Goal: Use online tool/utility: Utilize a website feature to perform a specific function

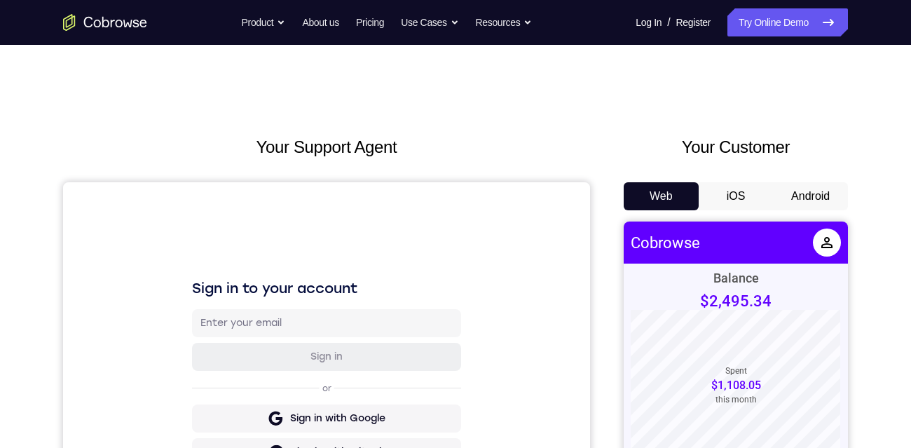
click at [799, 196] on button "Android" at bounding box center [810, 196] width 75 height 28
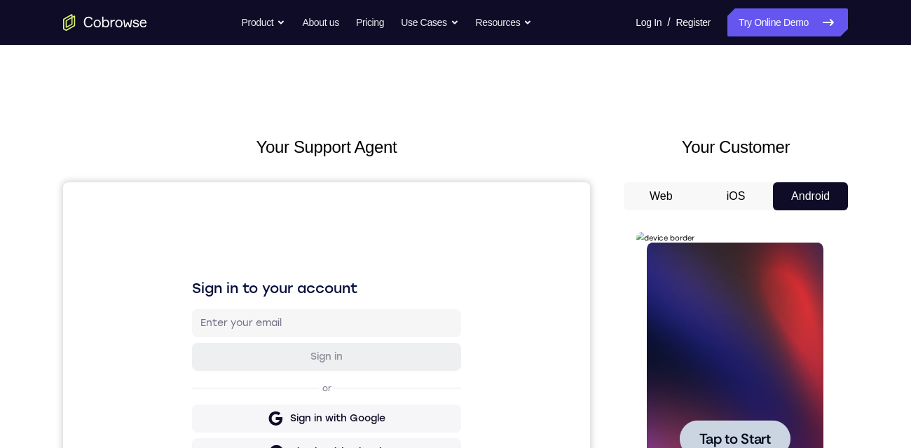
scroll to position [110, 0]
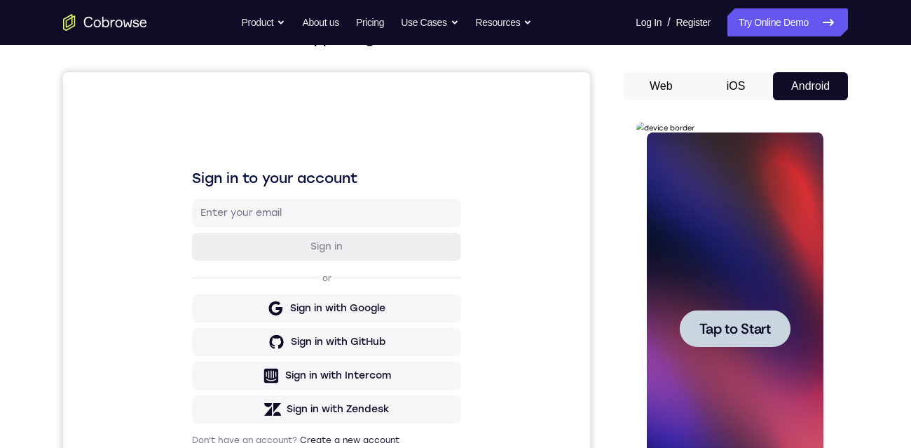
click at [755, 323] on span "Tap to Start" at bounding box center [734, 329] width 71 height 14
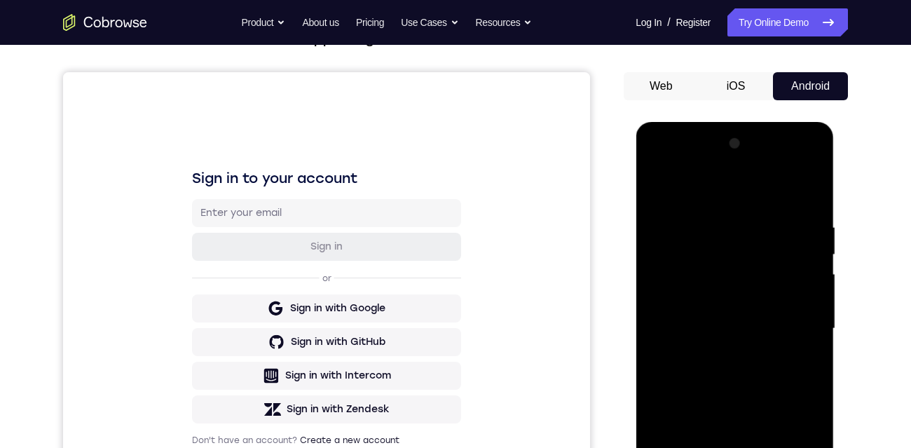
click at [607, 157] on div "Your Support Agent Your Customer Web iOS Android" at bounding box center [455, 284] width 785 height 518
click at [738, 447] on div at bounding box center [734, 328] width 177 height 392
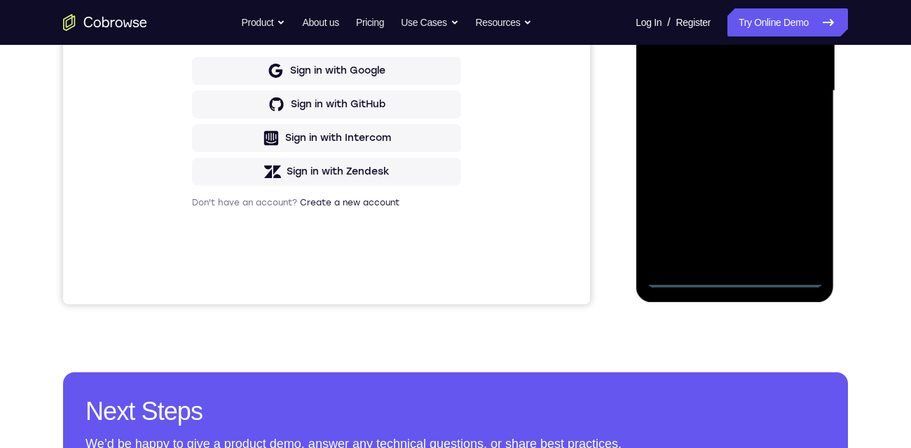
click at [798, 213] on div at bounding box center [734, 91] width 177 height 392
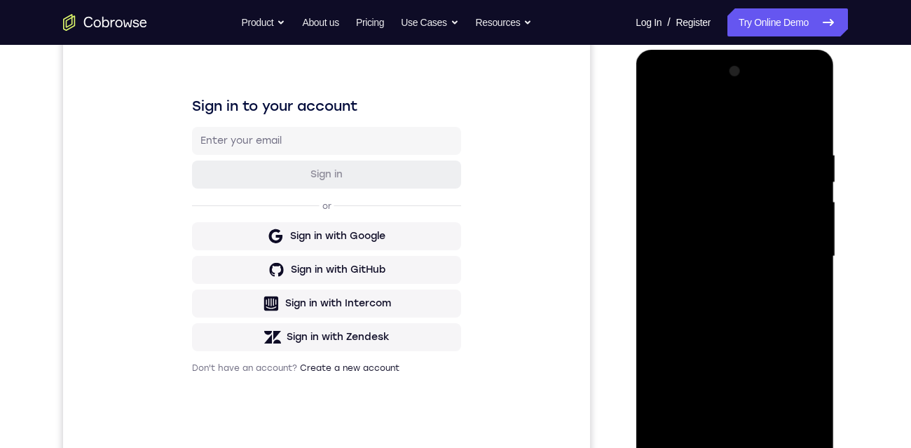
click at [755, 126] on div at bounding box center [734, 256] width 177 height 392
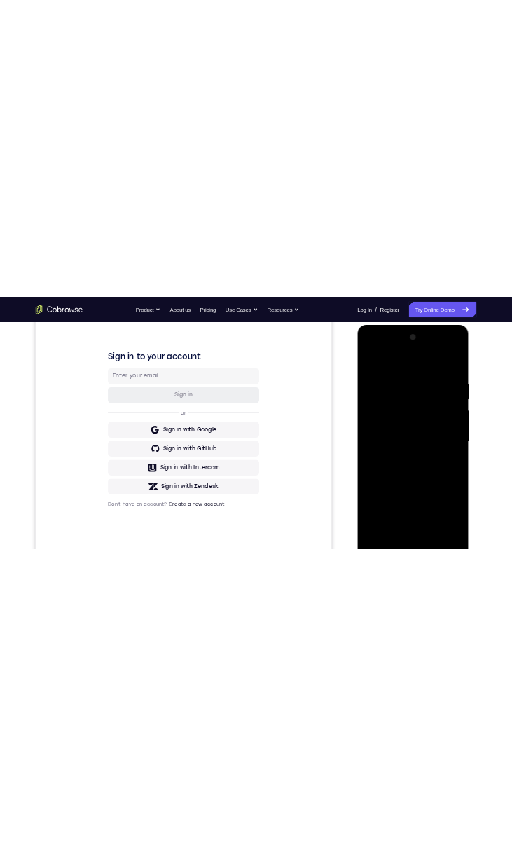
scroll to position [167, 0]
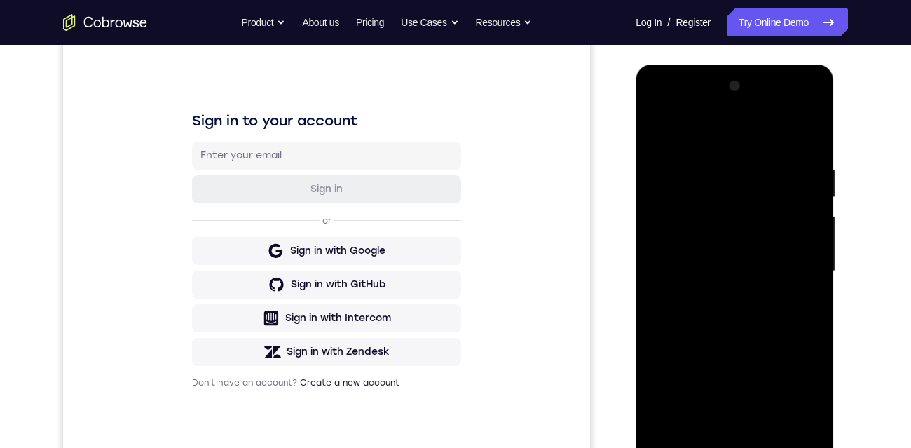
click at [799, 261] on div at bounding box center [734, 271] width 177 height 392
click at [716, 295] on div at bounding box center [734, 271] width 177 height 392
click at [703, 256] on div at bounding box center [734, 271] width 177 height 392
click at [700, 235] on div at bounding box center [734, 271] width 177 height 392
click at [727, 262] on div at bounding box center [734, 271] width 177 height 392
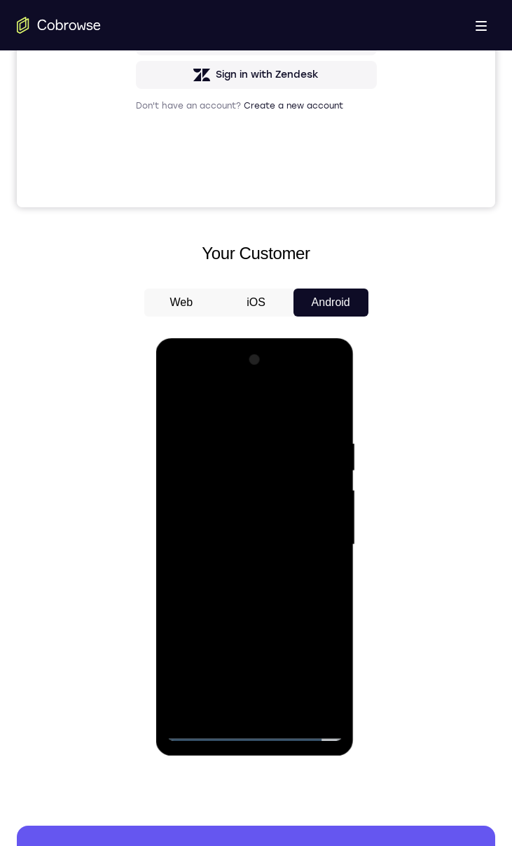
scroll to position [427, 0]
click at [316, 447] on div at bounding box center [255, 545] width 177 height 392
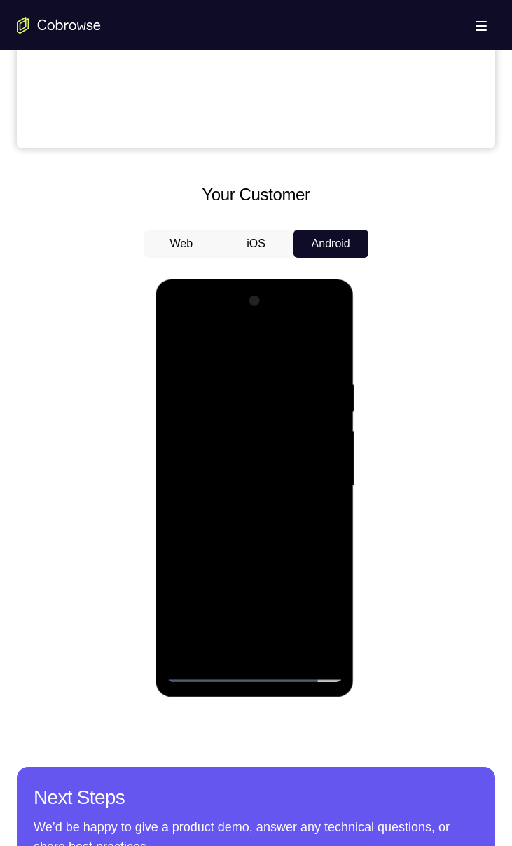
scroll to position [486, 0]
click at [323, 348] on div at bounding box center [255, 486] width 177 height 392
click at [334, 364] on div at bounding box center [255, 486] width 177 height 392
click at [231, 376] on div at bounding box center [255, 486] width 177 height 392
click at [312, 447] on div at bounding box center [255, 486] width 177 height 392
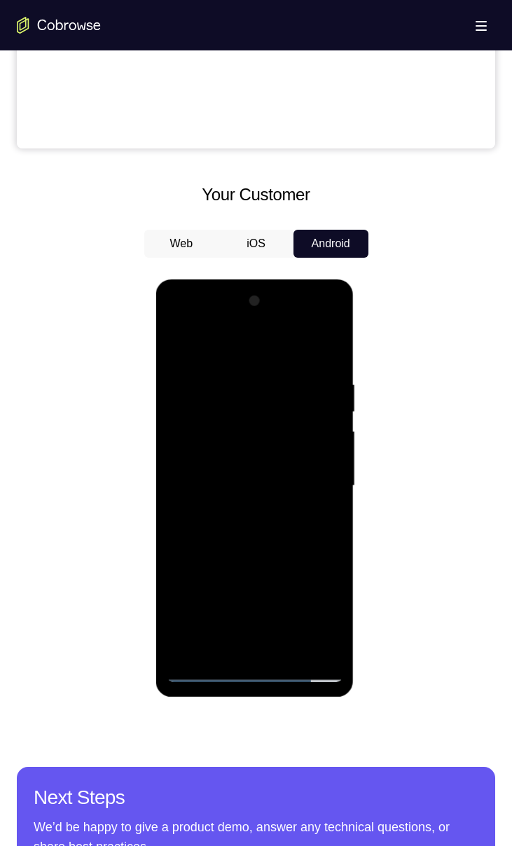
click at [335, 447] on div at bounding box center [255, 486] width 177 height 392
click at [327, 447] on div at bounding box center [255, 486] width 177 height 392
click at [329, 447] on div at bounding box center [255, 486] width 177 height 392
click at [328, 354] on div at bounding box center [255, 486] width 177 height 392
click at [287, 447] on div at bounding box center [255, 486] width 177 height 392
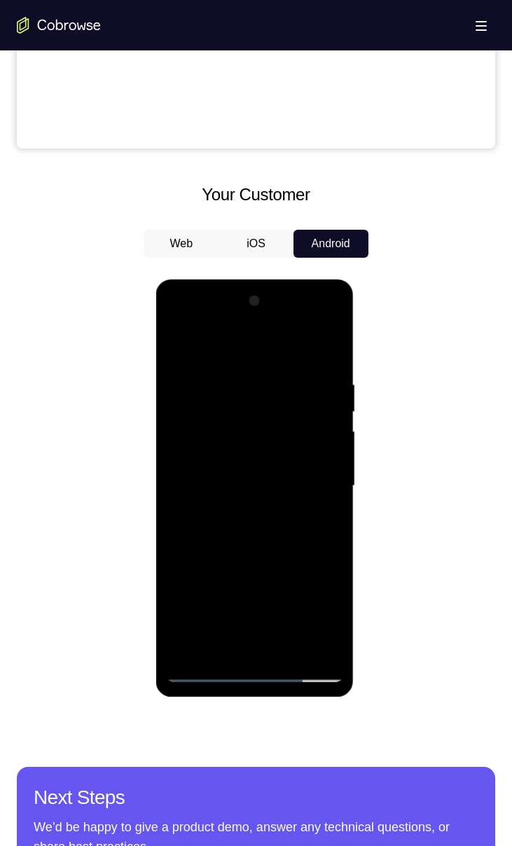
click at [296, 447] on div at bounding box center [255, 486] width 177 height 392
click at [298, 447] on div at bounding box center [255, 486] width 177 height 392
click at [233, 447] on div at bounding box center [255, 486] width 177 height 392
click at [327, 447] on div at bounding box center [255, 486] width 177 height 392
click at [323, 447] on div at bounding box center [255, 486] width 177 height 392
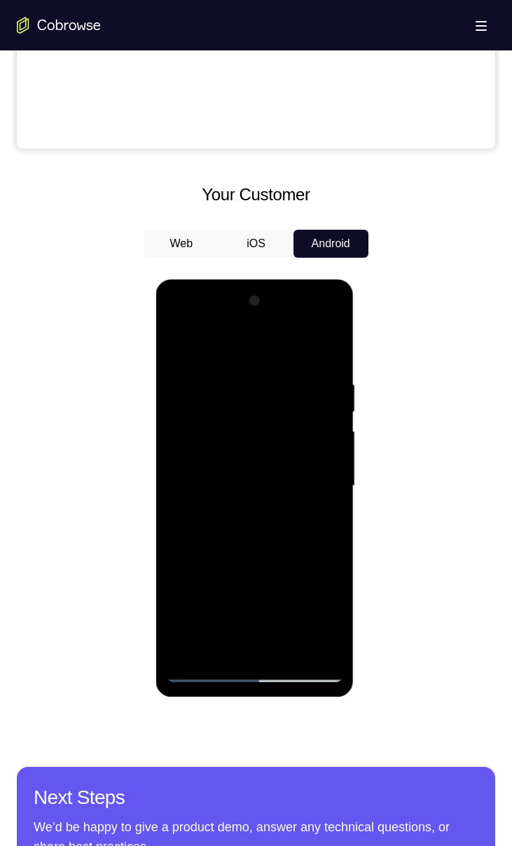
click at [325, 447] on div at bounding box center [255, 486] width 177 height 392
click at [324, 447] on div at bounding box center [255, 486] width 177 height 392
click at [326, 447] on div at bounding box center [255, 486] width 177 height 392
click at [324, 447] on div at bounding box center [255, 486] width 177 height 392
click at [179, 447] on div at bounding box center [255, 486] width 177 height 392
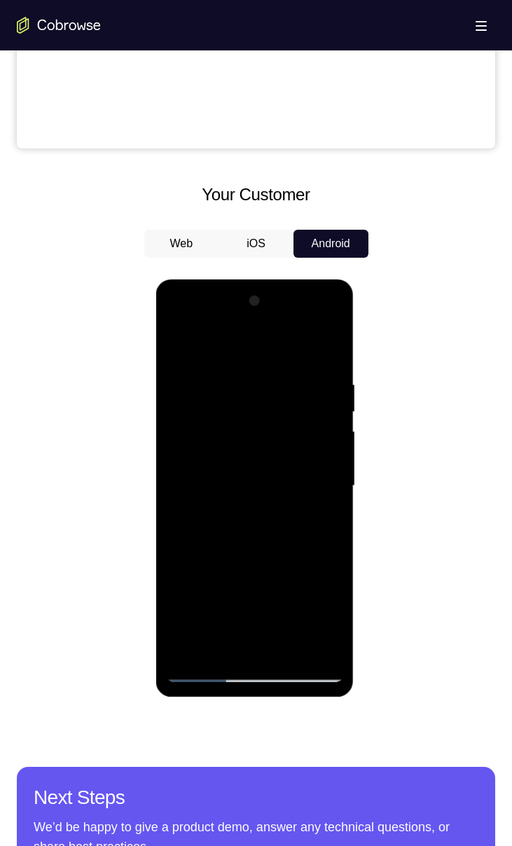
click at [191, 447] on div at bounding box center [255, 486] width 177 height 392
click at [186, 447] on div at bounding box center [255, 486] width 177 height 392
click at [321, 447] on div at bounding box center [255, 486] width 177 height 392
click at [322, 447] on div at bounding box center [255, 486] width 177 height 392
click at [324, 447] on div at bounding box center [255, 486] width 177 height 392
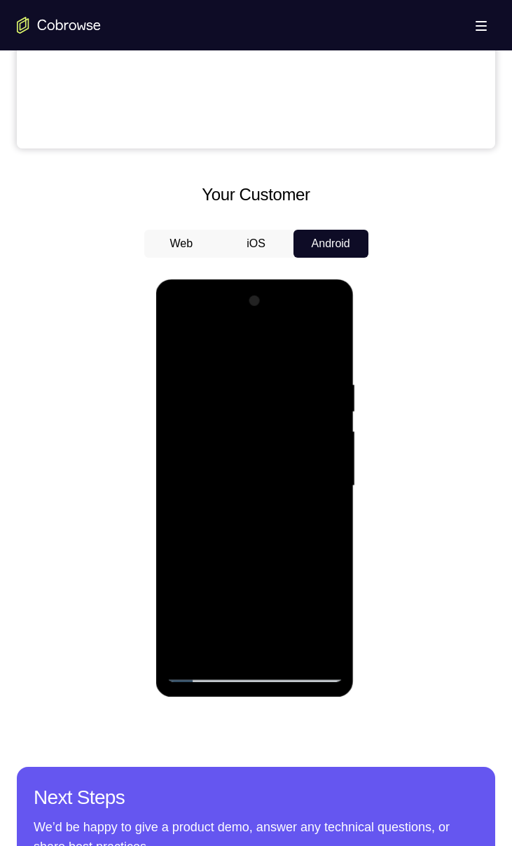
click at [180, 447] on div at bounding box center [255, 486] width 177 height 392
click at [219, 447] on div at bounding box center [255, 486] width 177 height 392
click at [277, 447] on div at bounding box center [255, 486] width 177 height 392
click at [325, 447] on div at bounding box center [255, 486] width 177 height 392
click at [324, 447] on div at bounding box center [255, 486] width 177 height 392
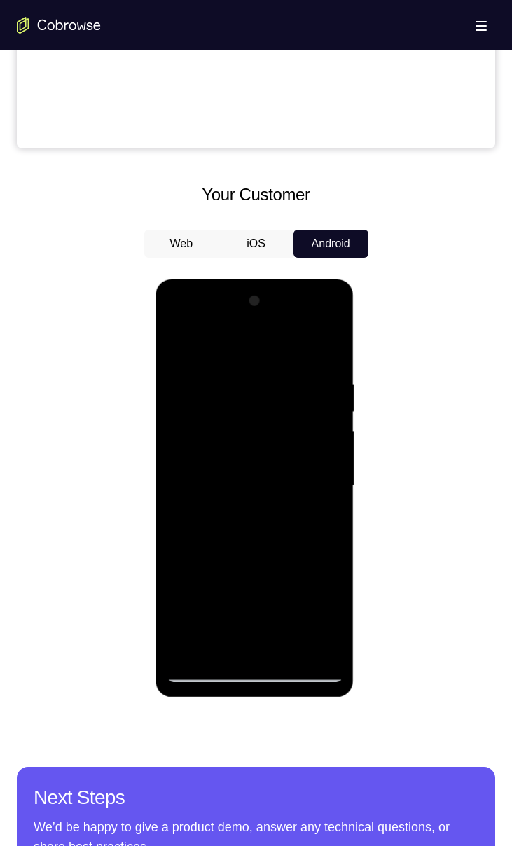
click at [326, 447] on div at bounding box center [255, 486] width 177 height 392
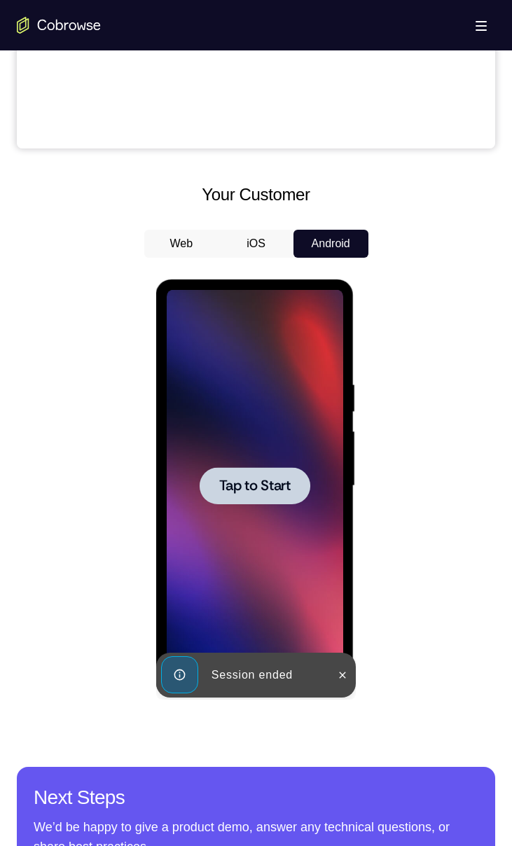
click at [274, 447] on span "Tap to Start" at bounding box center [254, 486] width 71 height 14
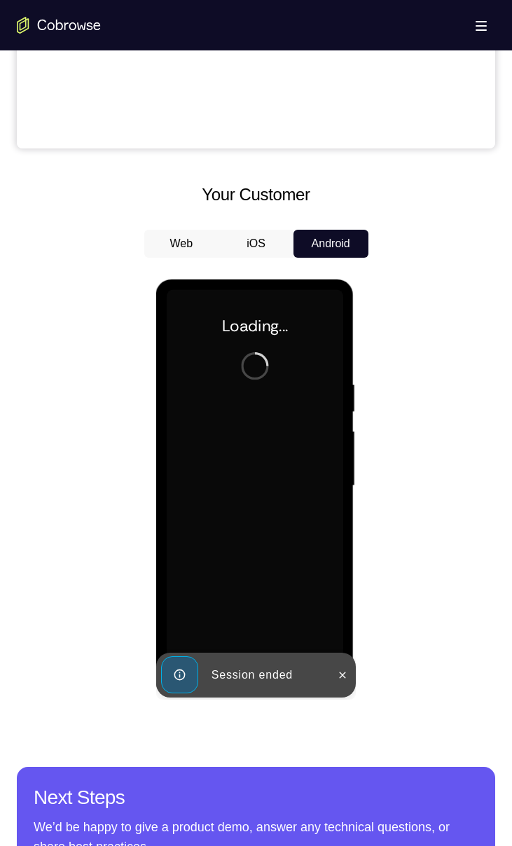
scroll to position [484, 0]
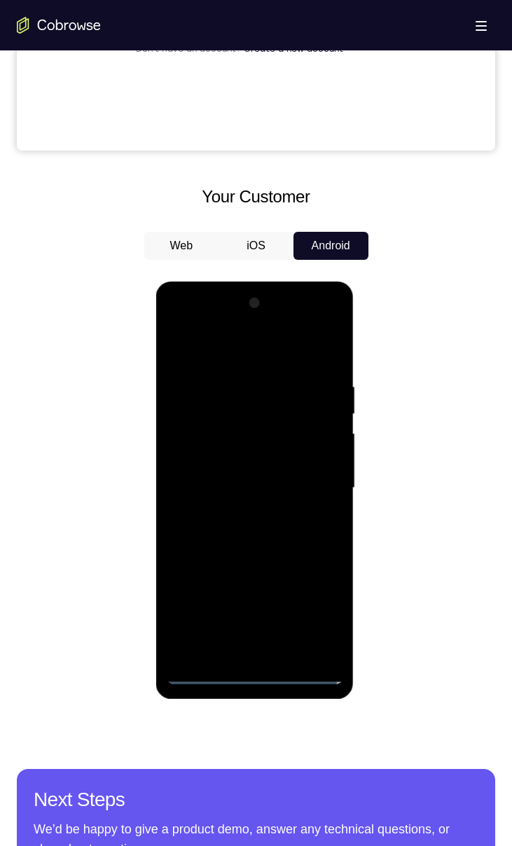
click at [331, 447] on div at bounding box center [255, 488] width 177 height 392
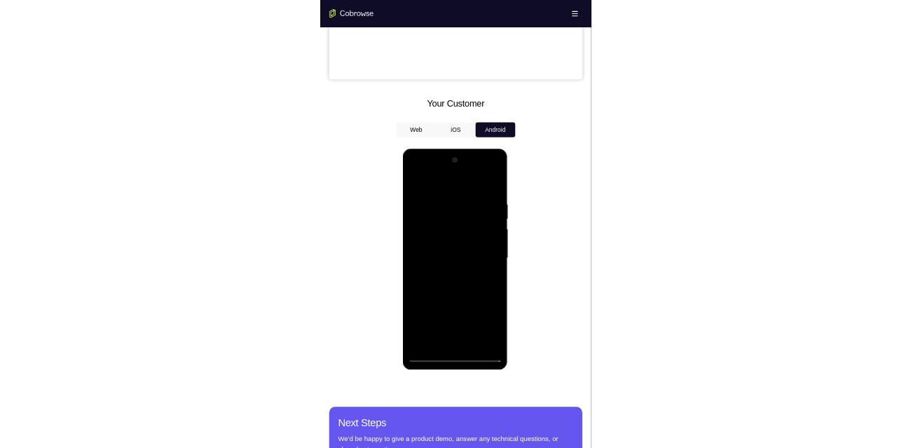
scroll to position [486, 0]
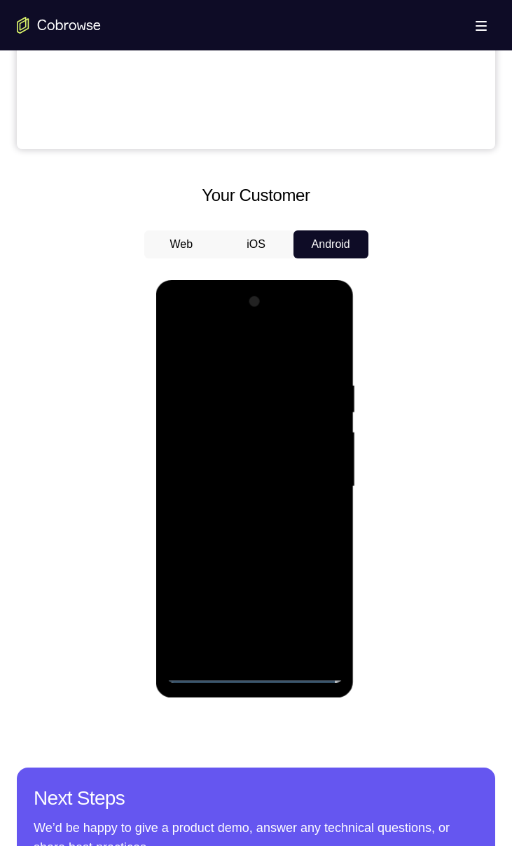
click at [251, 352] on div at bounding box center [255, 487] width 177 height 392
click at [316, 447] on div at bounding box center [255, 487] width 177 height 392
click at [236, 447] on div at bounding box center [255, 487] width 177 height 392
click at [287, 447] on div at bounding box center [255, 487] width 177 height 392
click at [254, 447] on div at bounding box center [255, 487] width 177 height 392
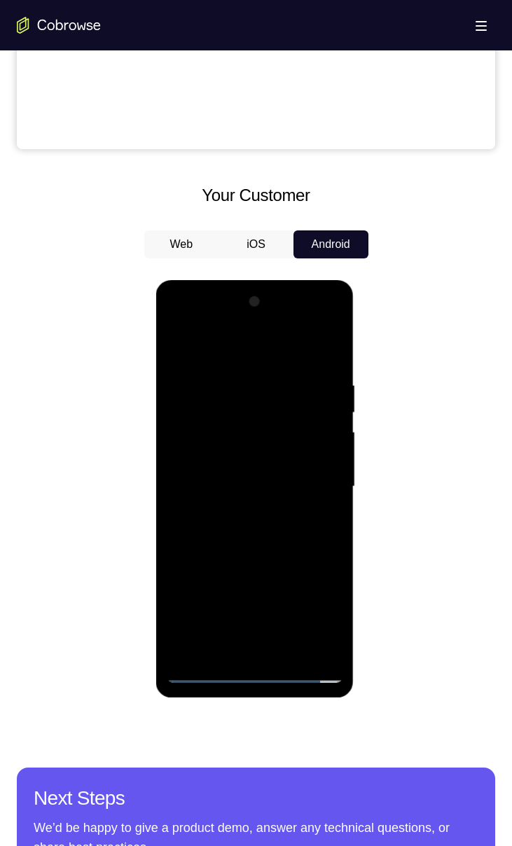
click at [308, 447] on div at bounding box center [255, 487] width 177 height 392
click at [315, 345] on div at bounding box center [255, 487] width 177 height 392
click at [333, 362] on div at bounding box center [255, 487] width 177 height 392
click at [280, 379] on div at bounding box center [255, 487] width 177 height 392
click at [310, 447] on div at bounding box center [255, 487] width 177 height 392
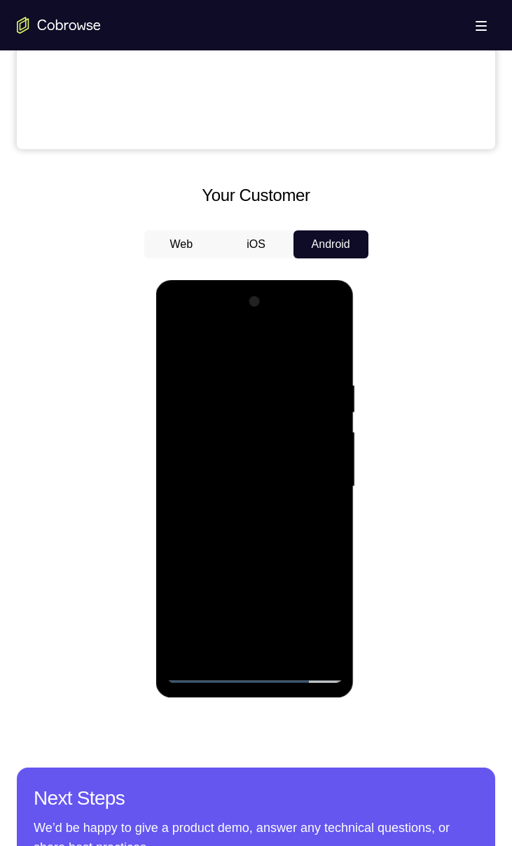
click at [329, 447] on div at bounding box center [255, 487] width 177 height 392
click at [305, 447] on div at bounding box center [255, 487] width 177 height 392
click at [328, 447] on div at bounding box center [255, 487] width 177 height 392
click at [328, 350] on div at bounding box center [255, 487] width 177 height 392
click at [322, 372] on div at bounding box center [255, 487] width 177 height 392
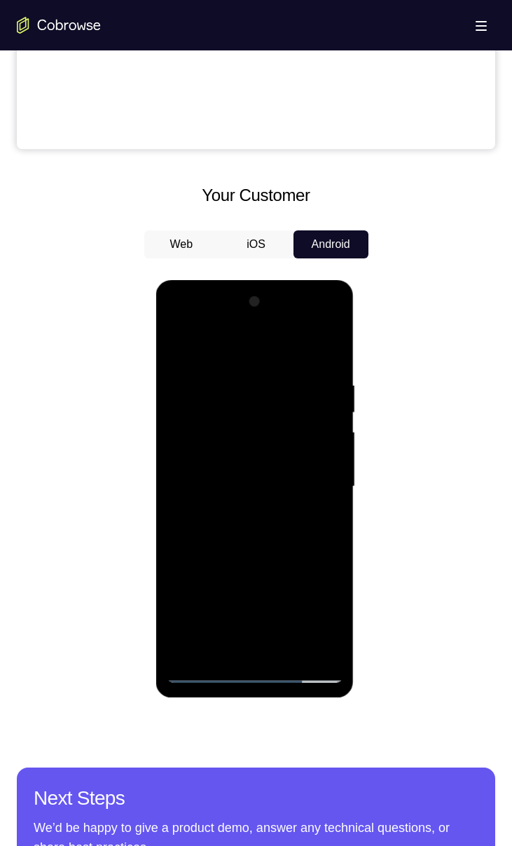
click at [307, 447] on div at bounding box center [255, 487] width 177 height 392
click at [329, 351] on div at bounding box center [255, 487] width 177 height 392
click at [289, 447] on div at bounding box center [255, 487] width 177 height 392
click at [287, 447] on div at bounding box center [255, 487] width 177 height 392
click at [292, 447] on div at bounding box center [255, 487] width 177 height 392
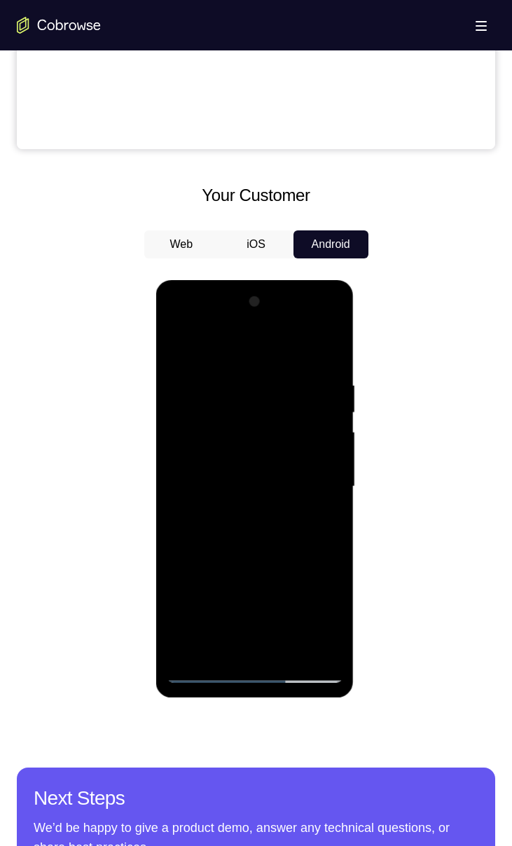
click at [289, 447] on div at bounding box center [255, 487] width 177 height 392
click at [263, 447] on div at bounding box center [255, 487] width 177 height 392
click at [254, 447] on div at bounding box center [255, 487] width 177 height 392
click at [329, 413] on div at bounding box center [255, 487] width 177 height 392
click at [180, 344] on div at bounding box center [255, 487] width 177 height 392
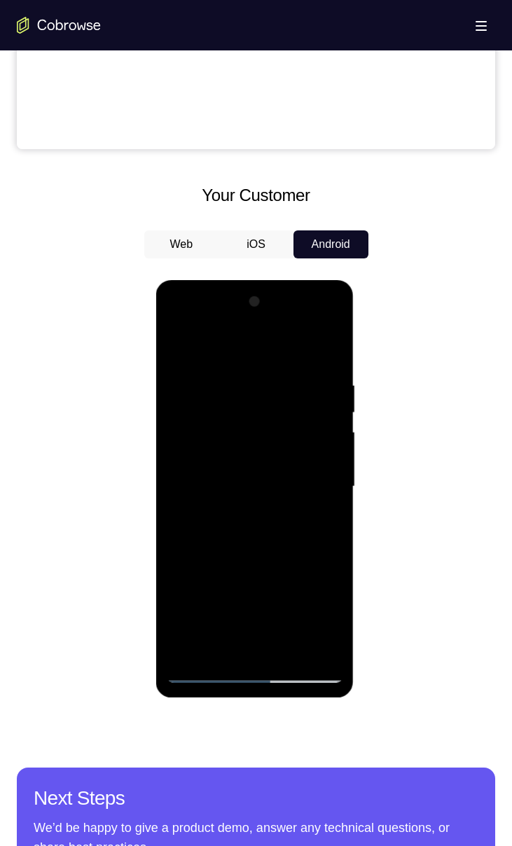
click at [291, 447] on div at bounding box center [255, 487] width 177 height 392
click at [181, 347] on div at bounding box center [255, 487] width 177 height 392
click at [290, 447] on div at bounding box center [255, 487] width 177 height 392
click at [330, 345] on div at bounding box center [255, 487] width 177 height 392
click at [234, 405] on div at bounding box center [255, 487] width 177 height 392
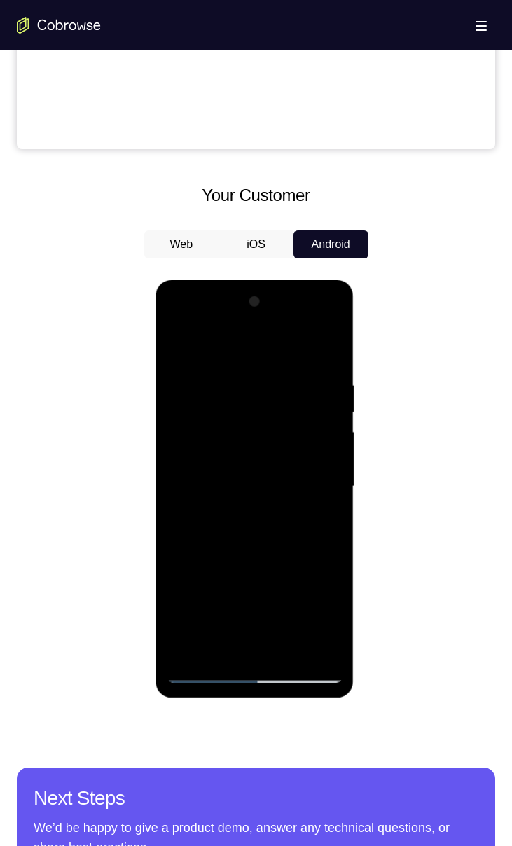
click at [329, 345] on div at bounding box center [255, 487] width 177 height 392
click at [227, 447] on div at bounding box center [255, 487] width 177 height 392
click at [326, 447] on div at bounding box center [255, 487] width 177 height 392
click at [222, 348] on div at bounding box center [255, 487] width 177 height 392
click at [193, 397] on div at bounding box center [255, 487] width 177 height 392
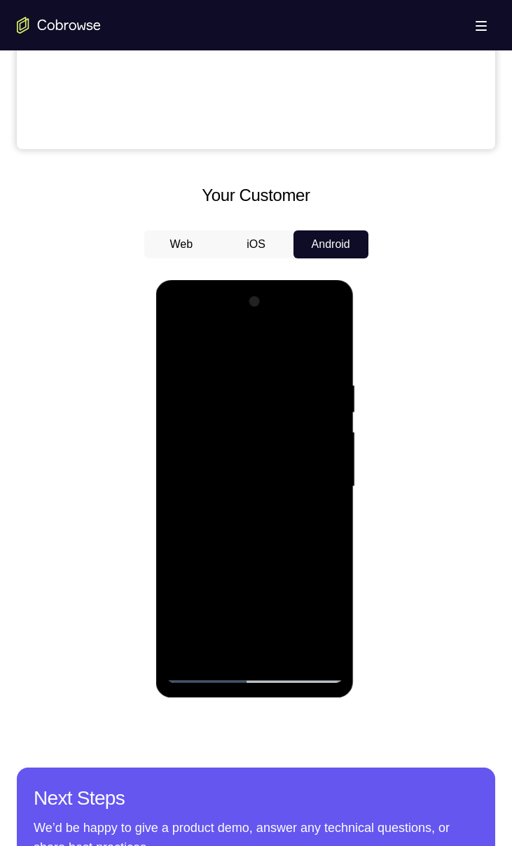
click at [190, 447] on div at bounding box center [255, 487] width 177 height 392
click at [288, 447] on div at bounding box center [255, 487] width 177 height 392
click at [180, 348] on div at bounding box center [255, 487] width 177 height 392
click at [227, 447] on div at bounding box center [255, 487] width 177 height 392
click at [290, 347] on div at bounding box center [255, 487] width 177 height 392
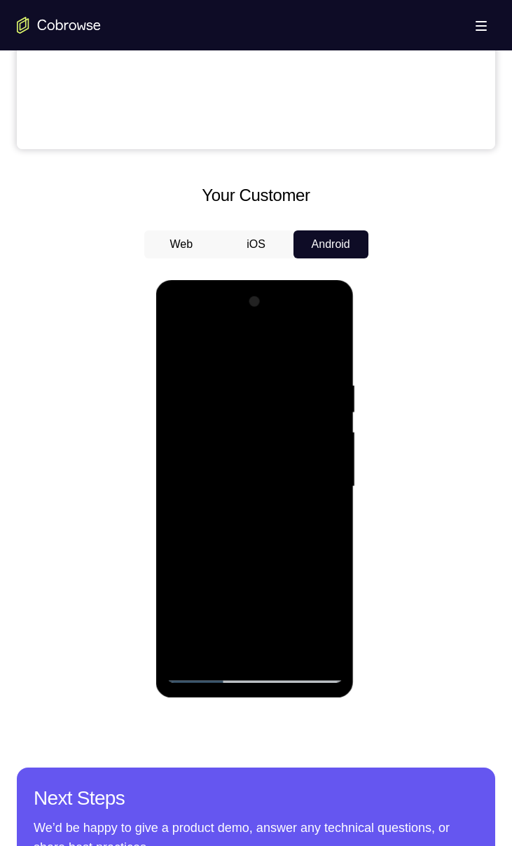
click at [263, 447] on div at bounding box center [255, 487] width 177 height 392
click at [258, 447] on div at bounding box center [255, 487] width 177 height 392
click at [254, 364] on div at bounding box center [255, 487] width 177 height 392
click at [186, 338] on div at bounding box center [255, 487] width 177 height 392
click at [293, 447] on div at bounding box center [255, 487] width 177 height 392
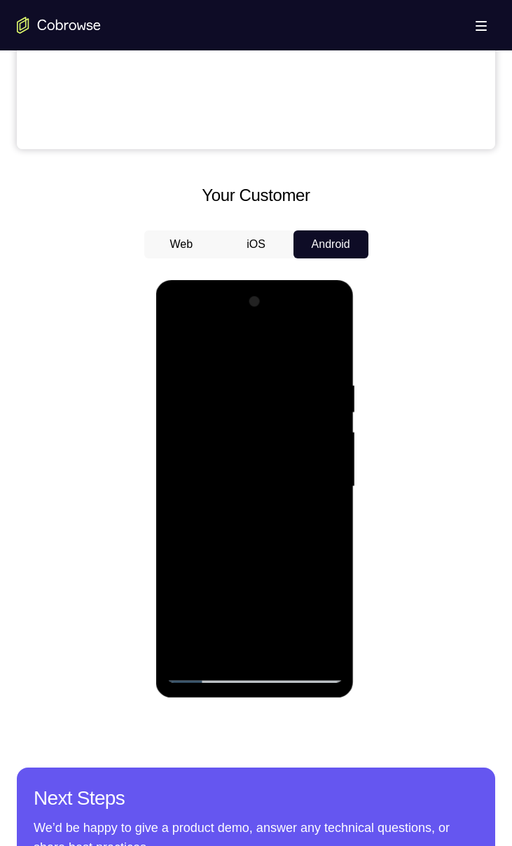
click at [184, 345] on div at bounding box center [255, 487] width 177 height 392
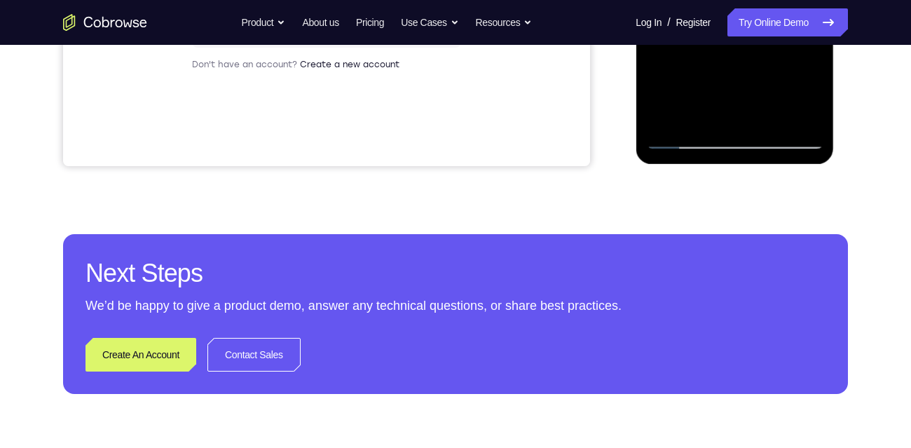
scroll to position [0, 0]
